Goal: Task Accomplishment & Management: Complete application form

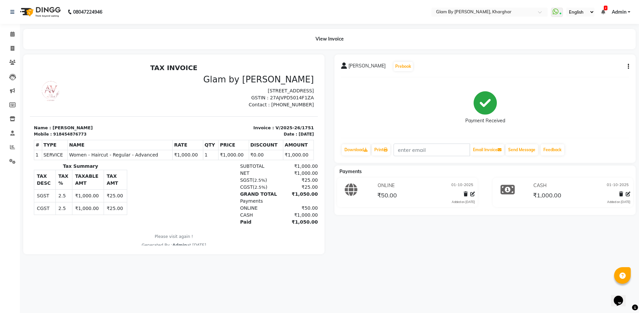
select select "service"
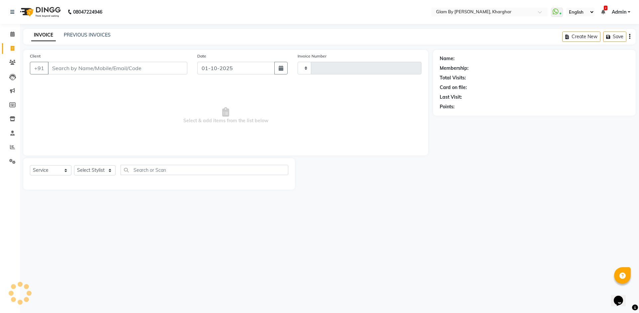
type input "1752"
select select "3992"
click at [102, 170] on select "Select Stylist [PERSON_NAME] Avi [PERSON_NAME] [PERSON_NAME] (maneger) MARUL [P…" at bounding box center [97, 170] width 46 height 10
select select "52399"
click at [74, 165] on select "Select Stylist [PERSON_NAME] Avi [PERSON_NAME] [PERSON_NAME] (maneger) MARUL [P…" at bounding box center [97, 170] width 46 height 10
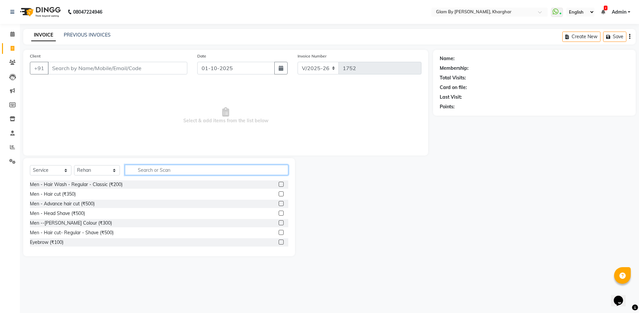
click at [142, 172] on input "text" at bounding box center [207, 170] width 164 height 10
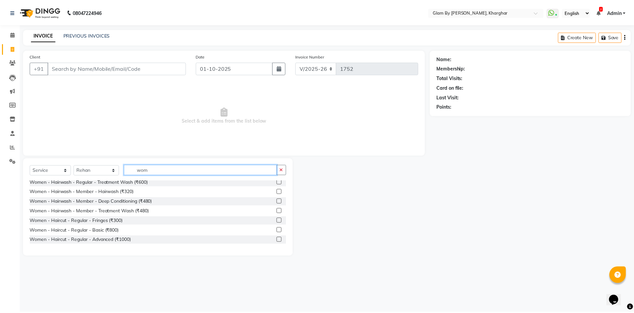
scroll to position [33, 0]
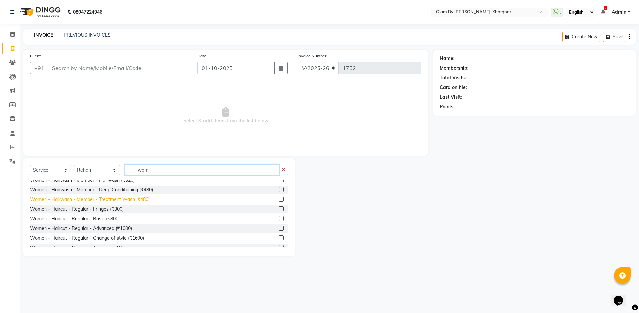
type input "wom"
click at [68, 199] on div "Women - Hairwash - Member - Treatment Wash (₹480)" at bounding box center [90, 199] width 120 height 7
checkbox input "false"
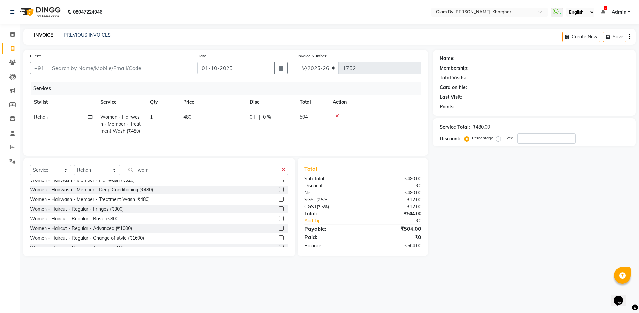
click at [192, 115] on td "480" at bounding box center [212, 124] width 66 height 29
select select "52399"
click at [231, 119] on input "480" at bounding box center [244, 119] width 58 height 10
type input "4"
type input "800"
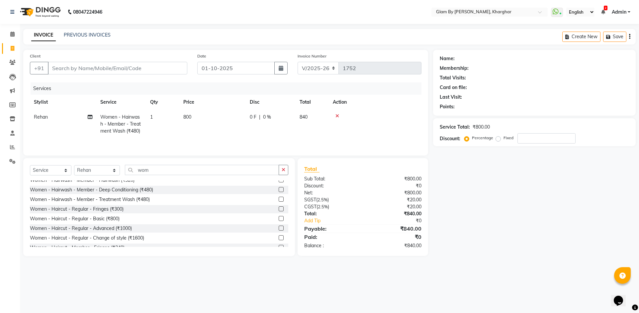
click at [213, 140] on div "Services Stylist Service Qty Price Disc Total Action Rehan Women - Hairwash - M…" at bounding box center [226, 115] width 392 height 66
click at [154, 115] on td "1" at bounding box center [162, 124] width 33 height 29
select select "52399"
click at [189, 119] on input "1" at bounding box center [193, 119] width 25 height 10
type input "2"
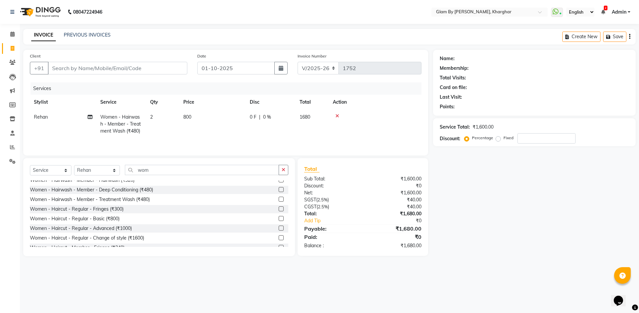
click at [205, 135] on tr "Rehan Women - Hairwash - Member - Treatment Wash (₹480) 2 800 0 F | 0 % 1680" at bounding box center [226, 124] width 392 height 29
click at [139, 69] on input "Client" at bounding box center [118, 68] width 140 height 13
type input "8"
type input "0"
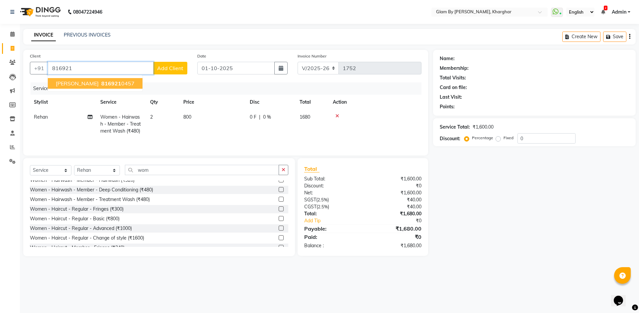
click at [78, 82] on span "[PERSON_NAME]" at bounding box center [77, 83] width 43 height 7
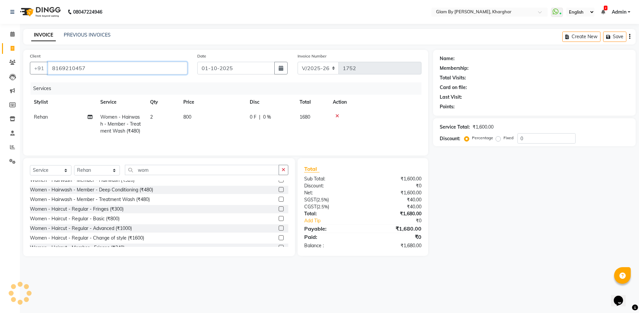
type input "8169210457"
select select "1: Object"
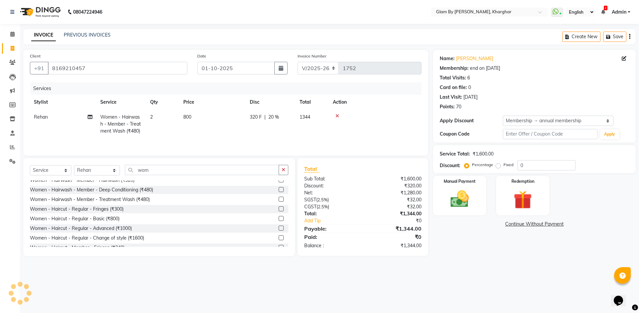
type input "20"
click at [276, 118] on span "20 %" at bounding box center [274, 117] width 11 height 7
select select "52399"
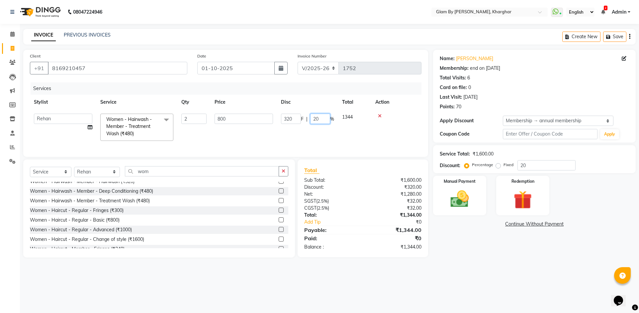
click at [322, 120] on input "20" at bounding box center [320, 119] width 20 height 10
type input "2"
click at [309, 143] on div "Services Stylist Service Qty Price Disc Total Action [PERSON_NAME] Avi [PERSON_…" at bounding box center [226, 116] width 392 height 68
click at [459, 198] on img at bounding box center [460, 199] width 31 height 22
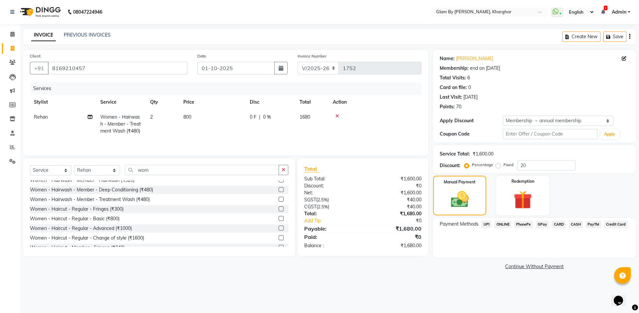
click at [504, 225] on span "ONLINE" at bounding box center [502, 225] width 17 height 8
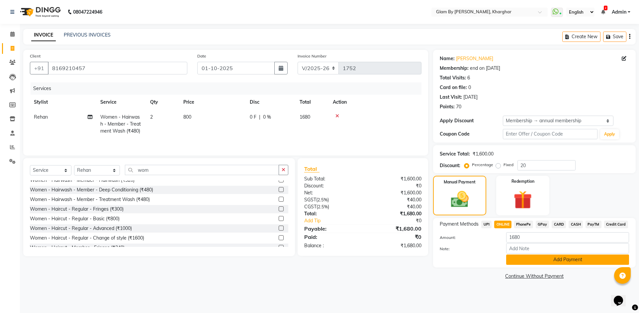
click at [513, 259] on button "Add Payment" at bounding box center [567, 260] width 123 height 10
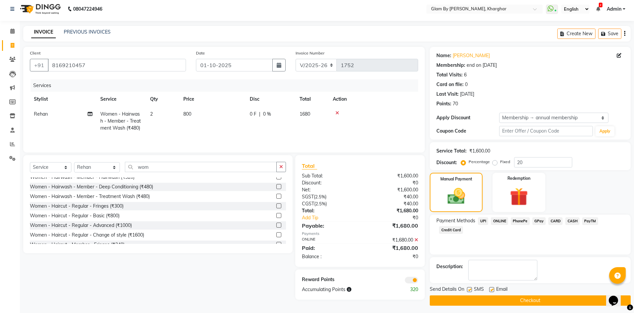
scroll to position [6, 0]
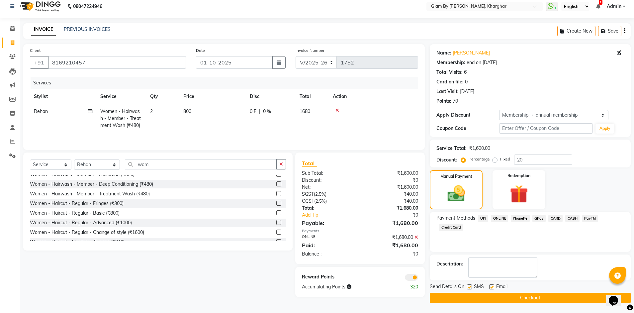
click at [500, 300] on button "Checkout" at bounding box center [530, 298] width 201 height 10
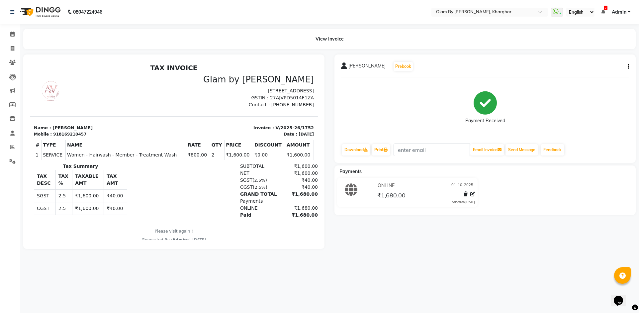
select select "3992"
select select "service"
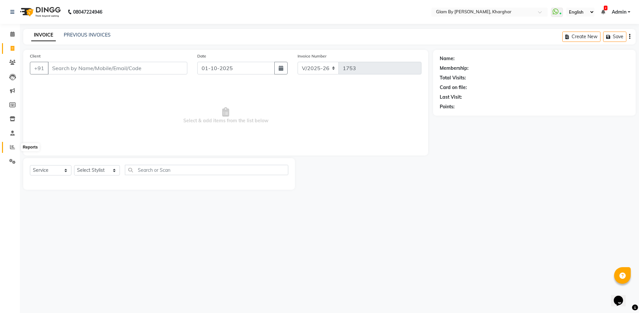
click at [11, 148] on icon at bounding box center [12, 147] width 5 height 5
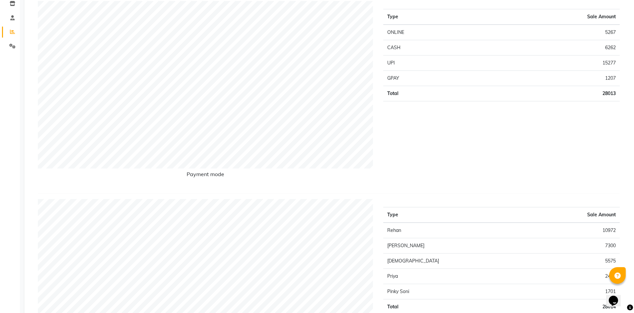
scroll to position [133, 0]
